Goal: Task Accomplishment & Management: Use online tool/utility

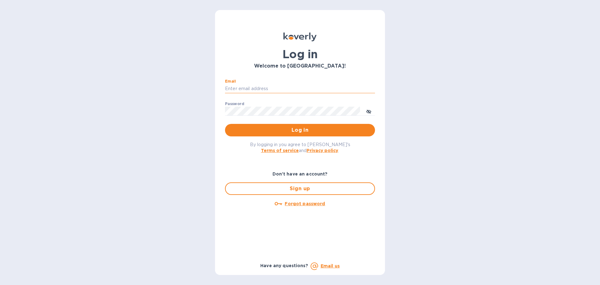
click at [265, 91] on input "Email" at bounding box center [300, 88] width 150 height 9
click at [244, 91] on input "Email" at bounding box center [300, 88] width 150 height 9
click at [239, 88] on input "Email" at bounding box center [300, 88] width 150 height 9
paste input "regina@wine-cask.com"
type input "regina@wine-cask.com"
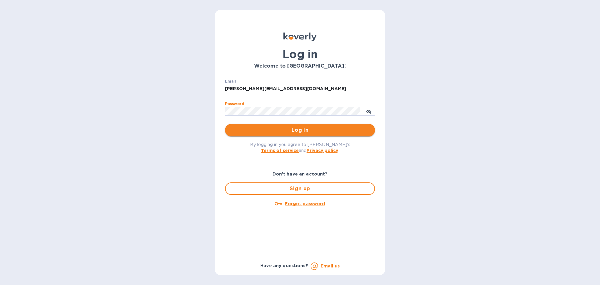
click at [281, 129] on span "Log in" at bounding box center [300, 129] width 140 height 7
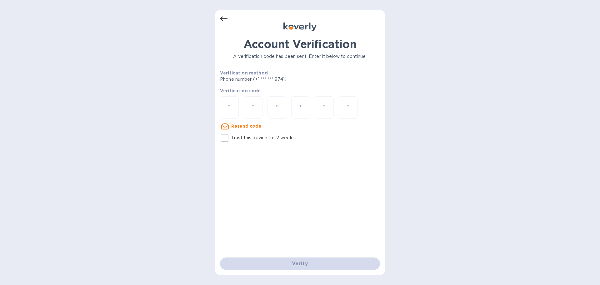
click at [225, 104] on div at bounding box center [229, 107] width 19 height 22
paste input "8"
type input "8"
type input "5"
type input "7"
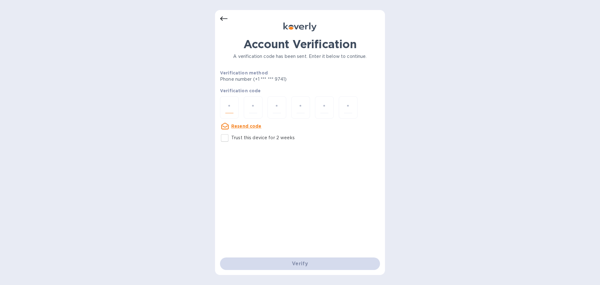
type input "7"
type input "4"
type input "5"
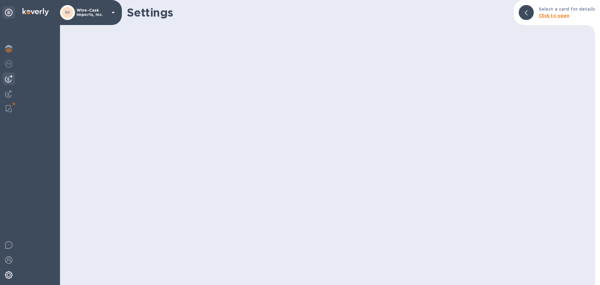
click at [12, 77] on img at bounding box center [8, 78] width 7 height 7
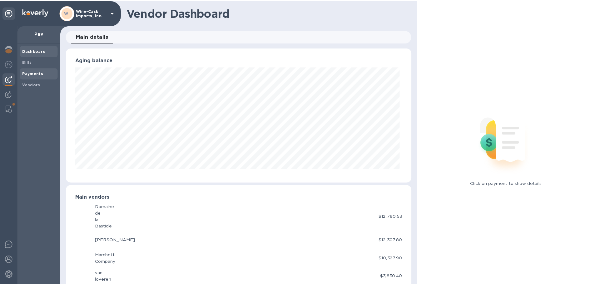
scroll to position [312277, 312066]
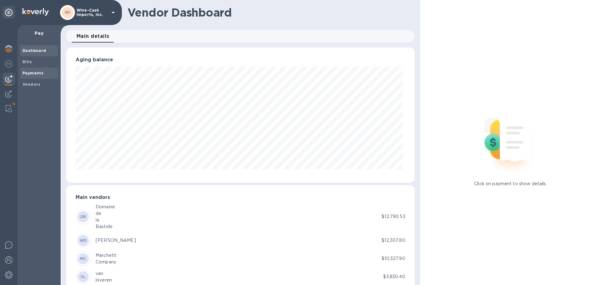
click at [38, 74] on b "Payments" at bounding box center [32, 73] width 21 height 5
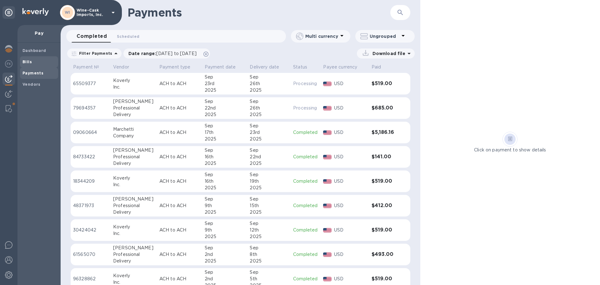
click at [32, 64] on span "Bills" at bounding box center [38, 62] width 33 height 6
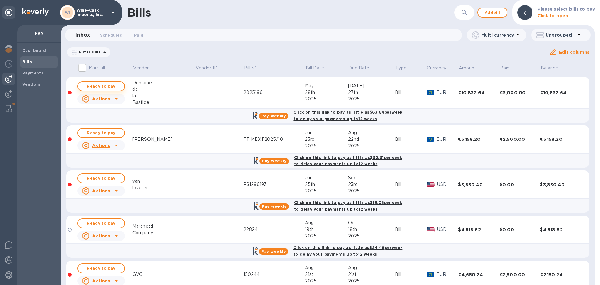
click at [99, 86] on span "Ready to pay" at bounding box center [101, 85] width 36 height 7
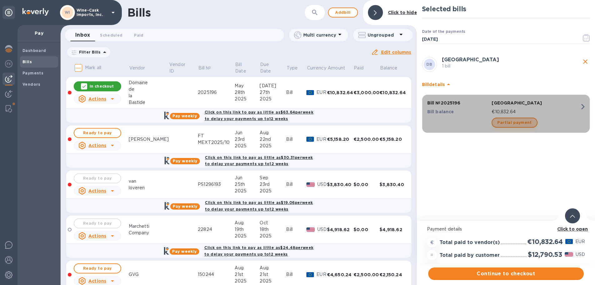
click at [527, 121] on span "Partial payment" at bounding box center [514, 122] width 34 height 7
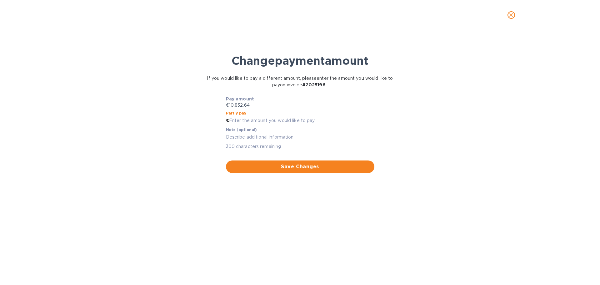
click at [253, 122] on input "text" at bounding box center [301, 120] width 145 height 9
type input "4,000.00"
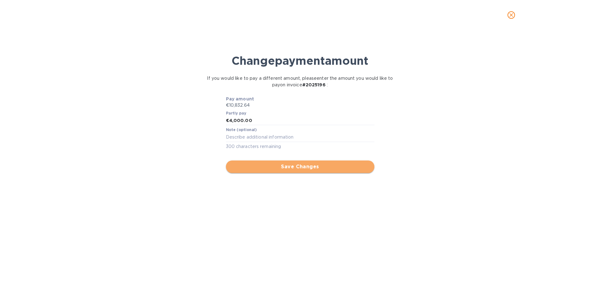
click at [301, 167] on span "Save Changes" at bounding box center [300, 166] width 138 height 7
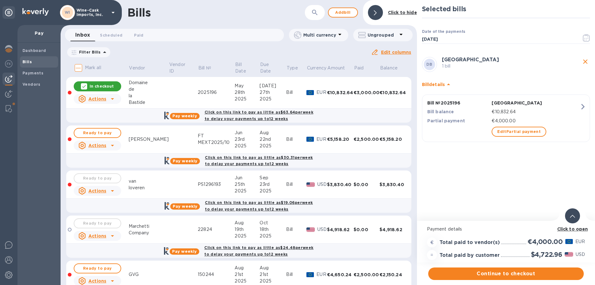
scroll to position [5, 0]
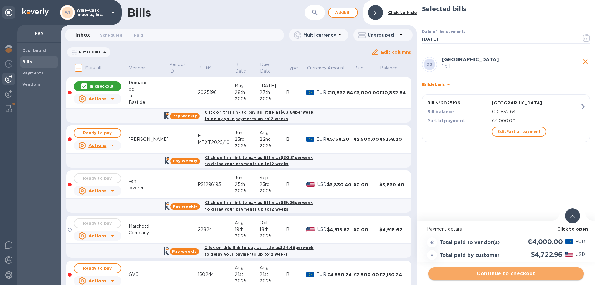
click at [509, 271] on span "Continue to checkout" at bounding box center [506, 273] width 146 height 7
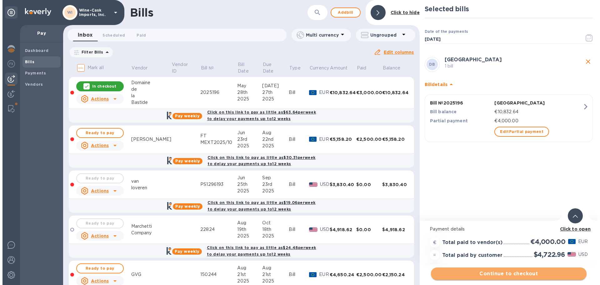
scroll to position [0, 0]
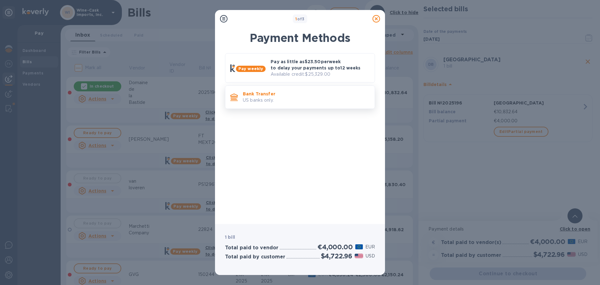
click at [269, 97] on p "US banks only." at bounding box center [306, 100] width 127 height 7
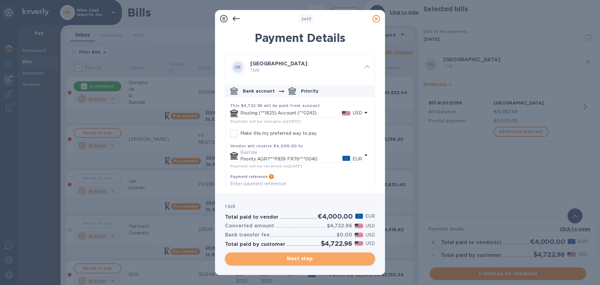
click at [308, 255] on span "Next step" at bounding box center [300, 258] width 140 height 7
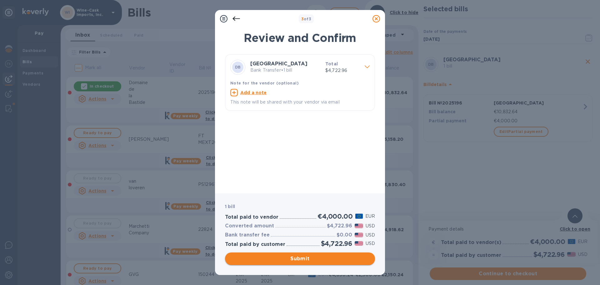
click at [299, 260] on span "Submit" at bounding box center [300, 258] width 140 height 7
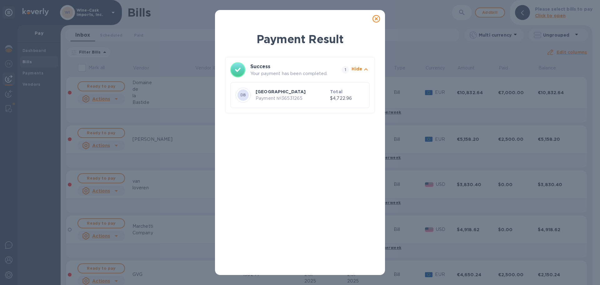
click at [375, 17] on icon at bounding box center [375, 18] width 7 height 7
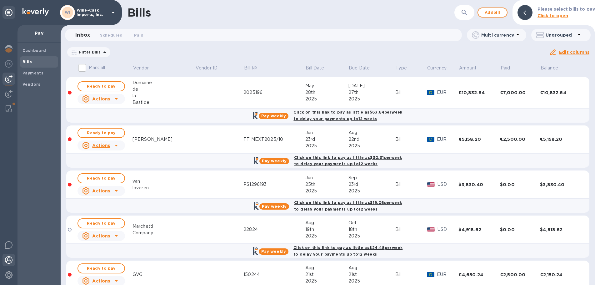
click at [10, 260] on img at bounding box center [8, 259] width 7 height 7
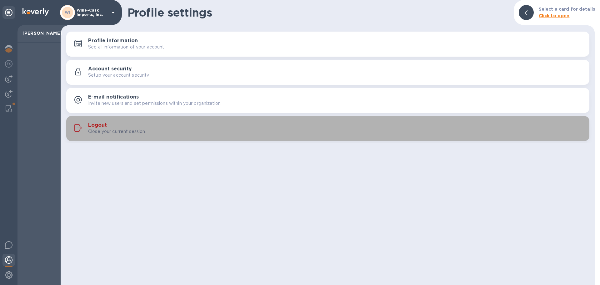
click at [102, 133] on p "Close your current session." at bounding box center [117, 131] width 58 height 7
